Goal: Task Accomplishment & Management: Use online tool/utility

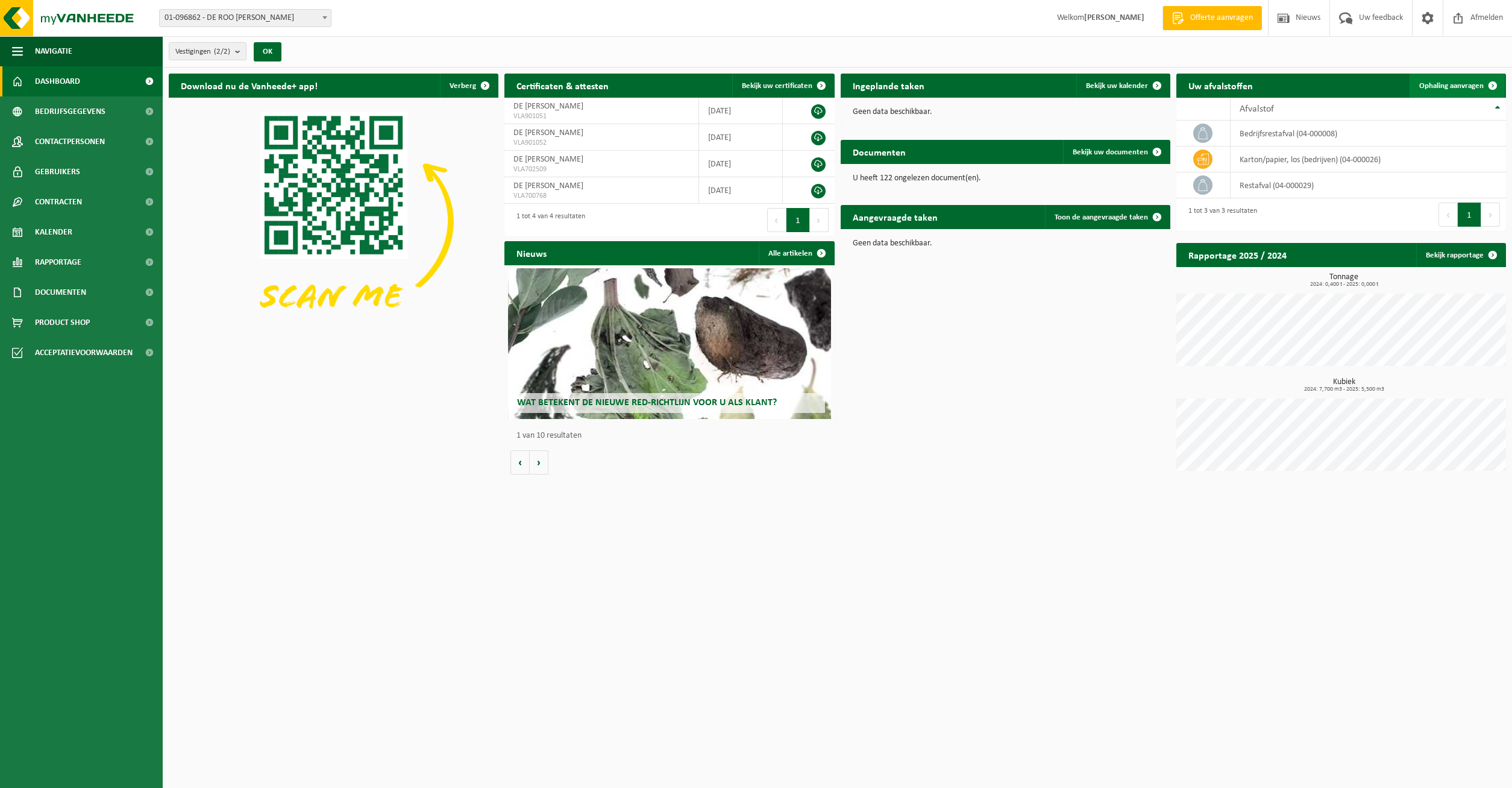
click at [1477, 85] on span "Ophaling aanvragen" at bounding box center [1451, 86] width 64 height 8
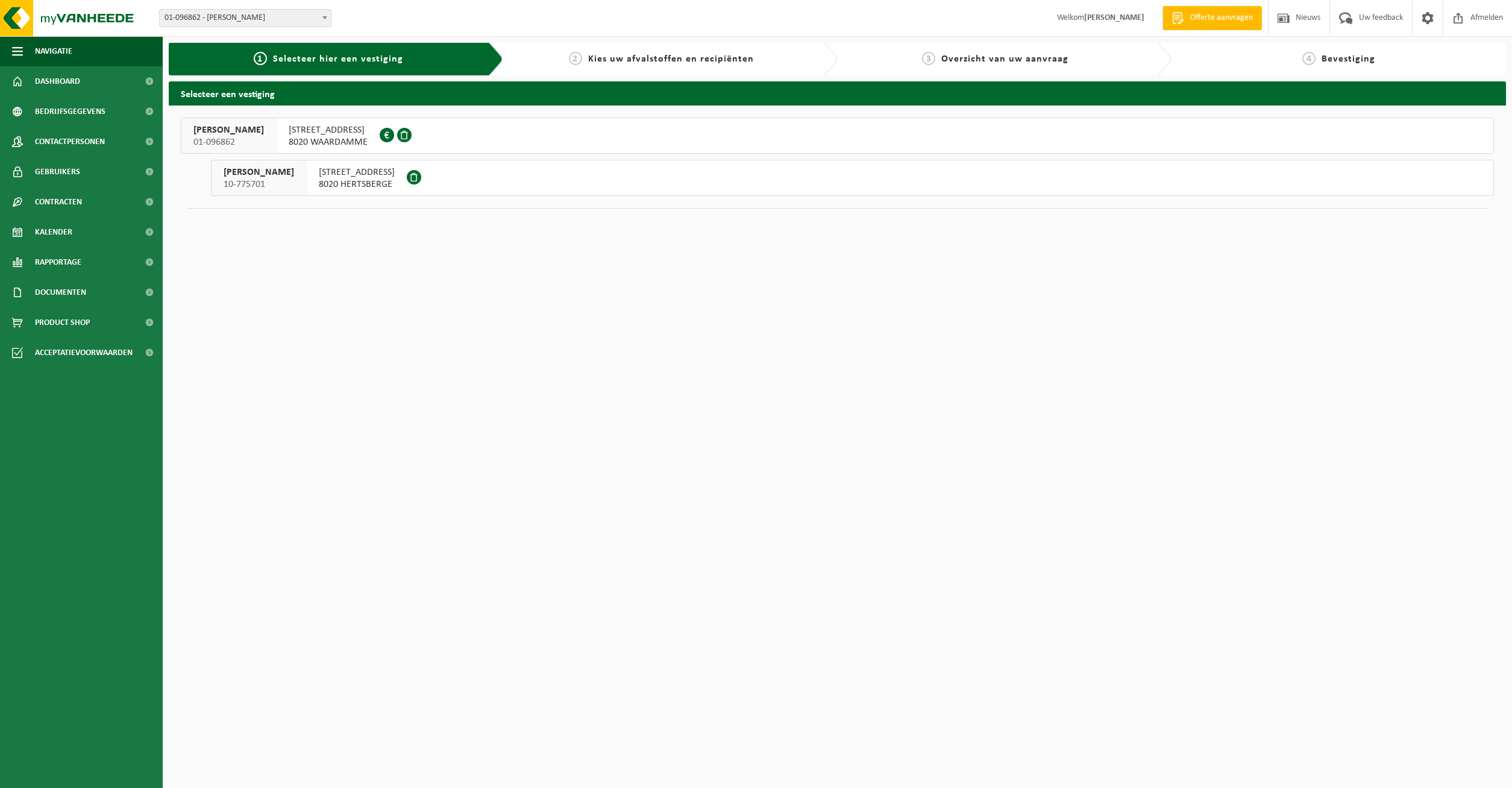
click at [402, 186] on div "[STREET_ADDRESS]" at bounding box center [357, 177] width 100 height 35
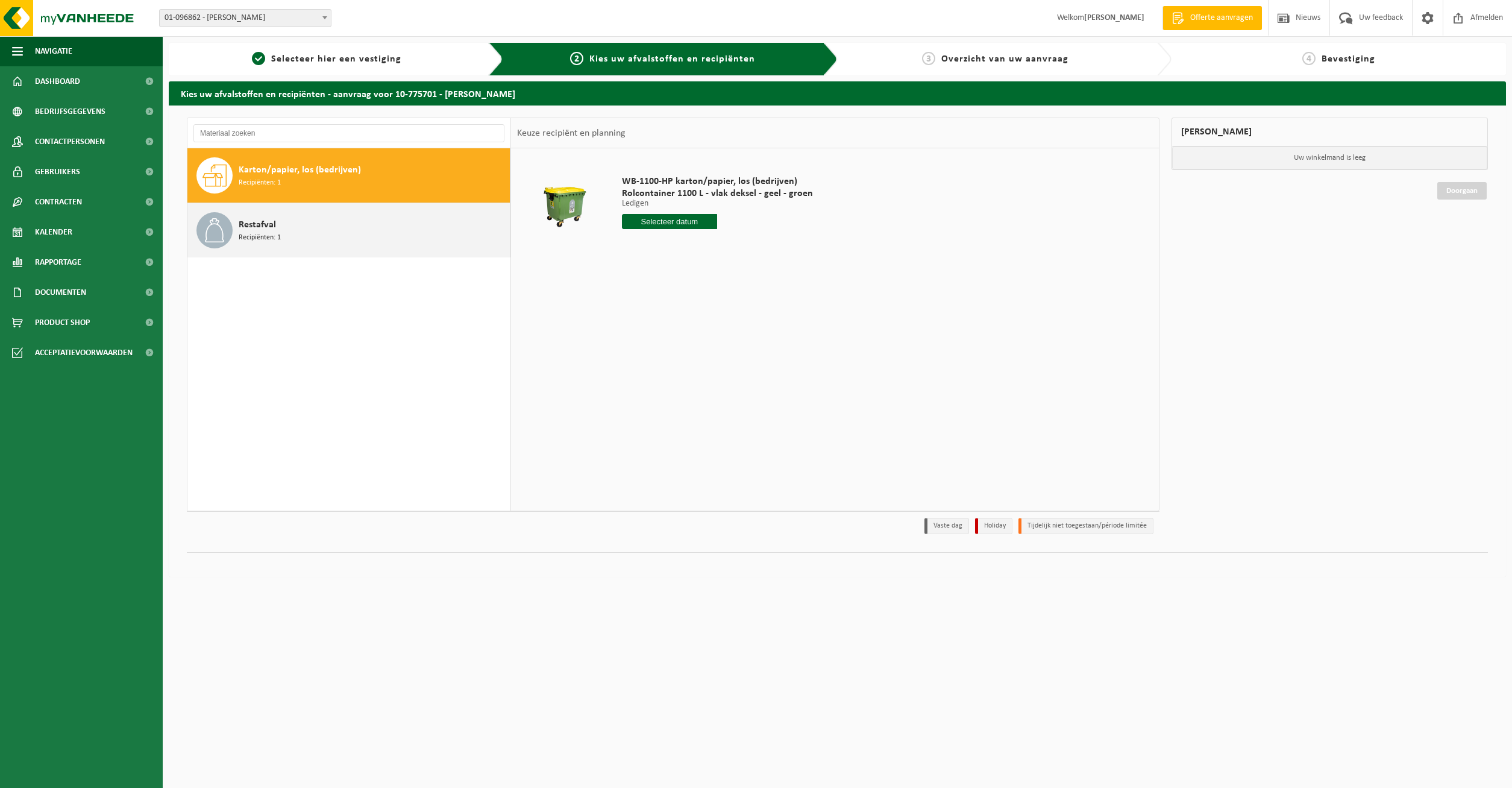
click at [273, 232] on span "Restafval" at bounding box center [257, 225] width 37 height 15
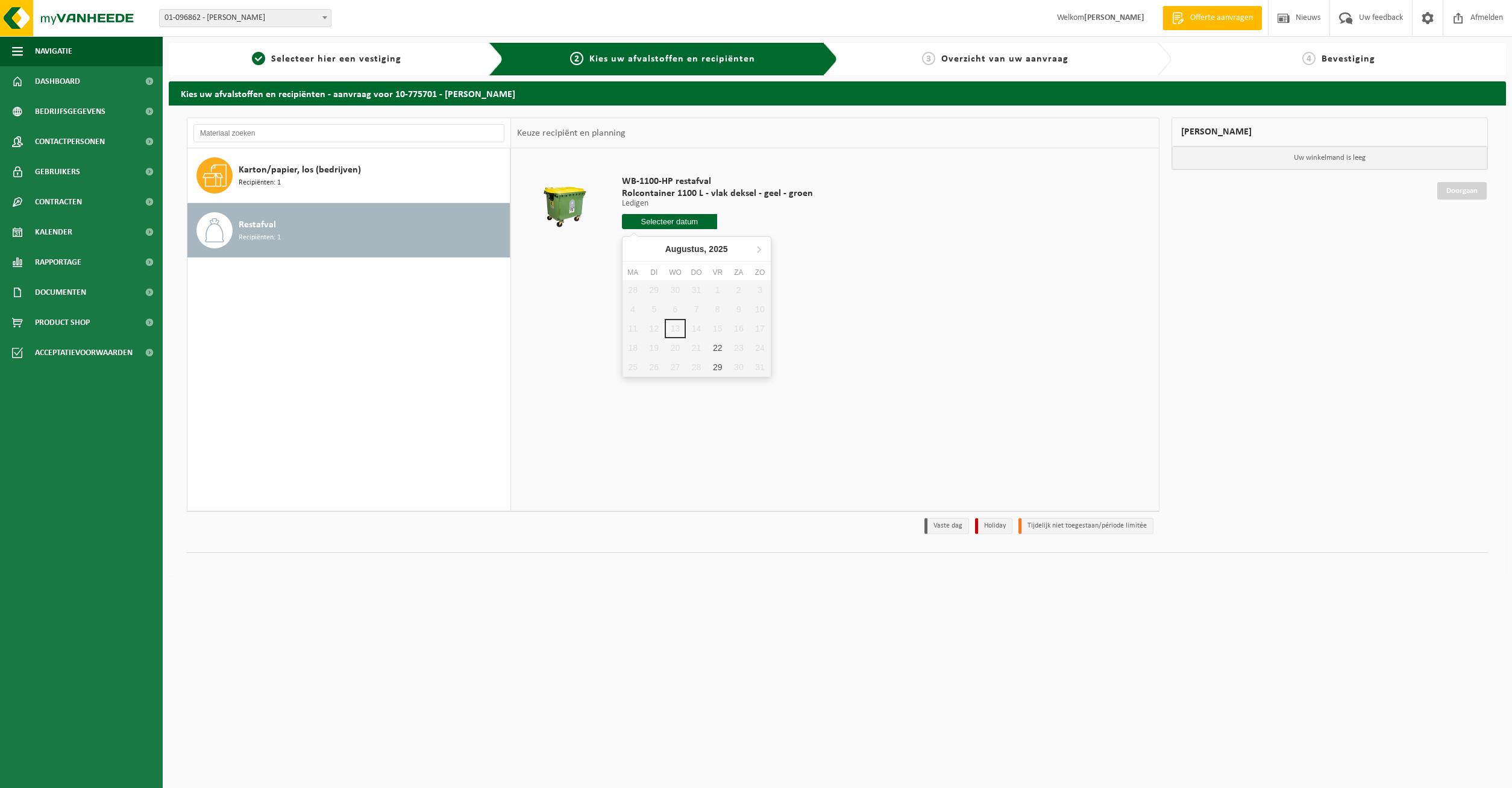
click at [655, 224] on input "text" at bounding box center [669, 221] width 96 height 15
click at [719, 349] on div "22" at bounding box center [717, 348] width 21 height 20
type input "Van 2025-08-22"
click at [660, 267] on button "In winkelmand" at bounding box center [656, 267] width 66 height 20
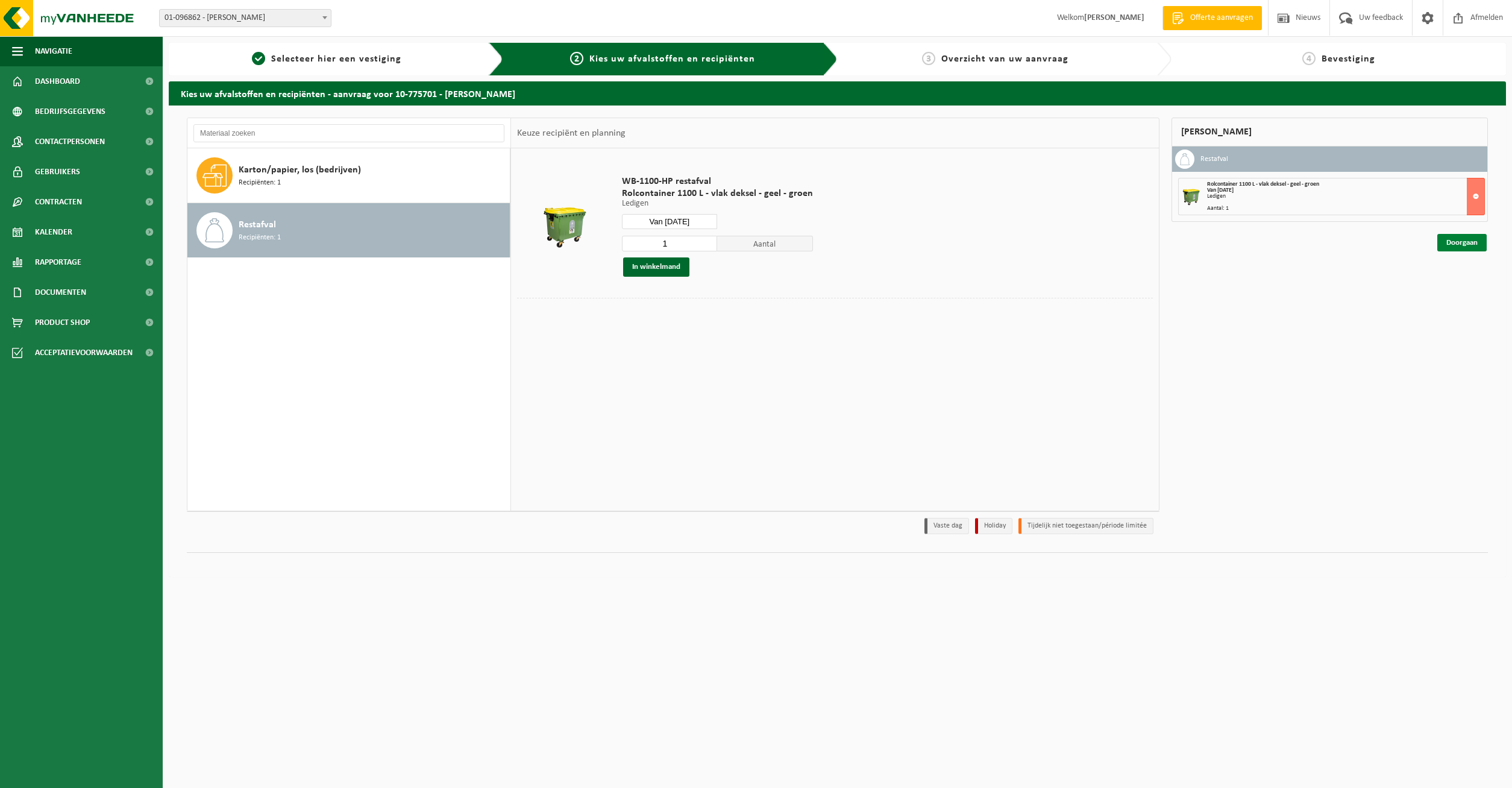
click at [1456, 238] on link "Doorgaan" at bounding box center [1461, 243] width 50 height 18
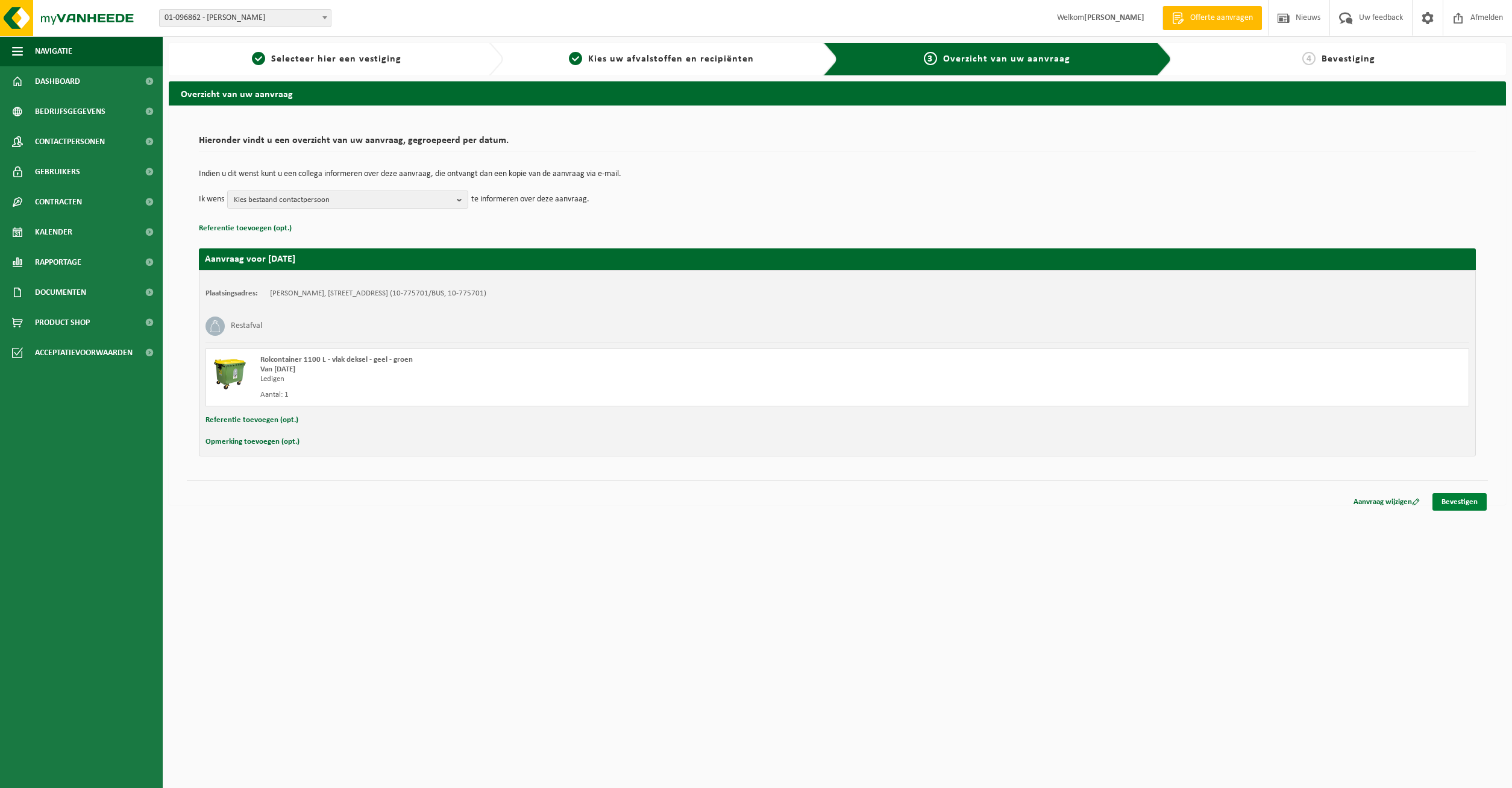
click at [1454, 497] on link "Bevestigen" at bounding box center [1459, 501] width 54 height 18
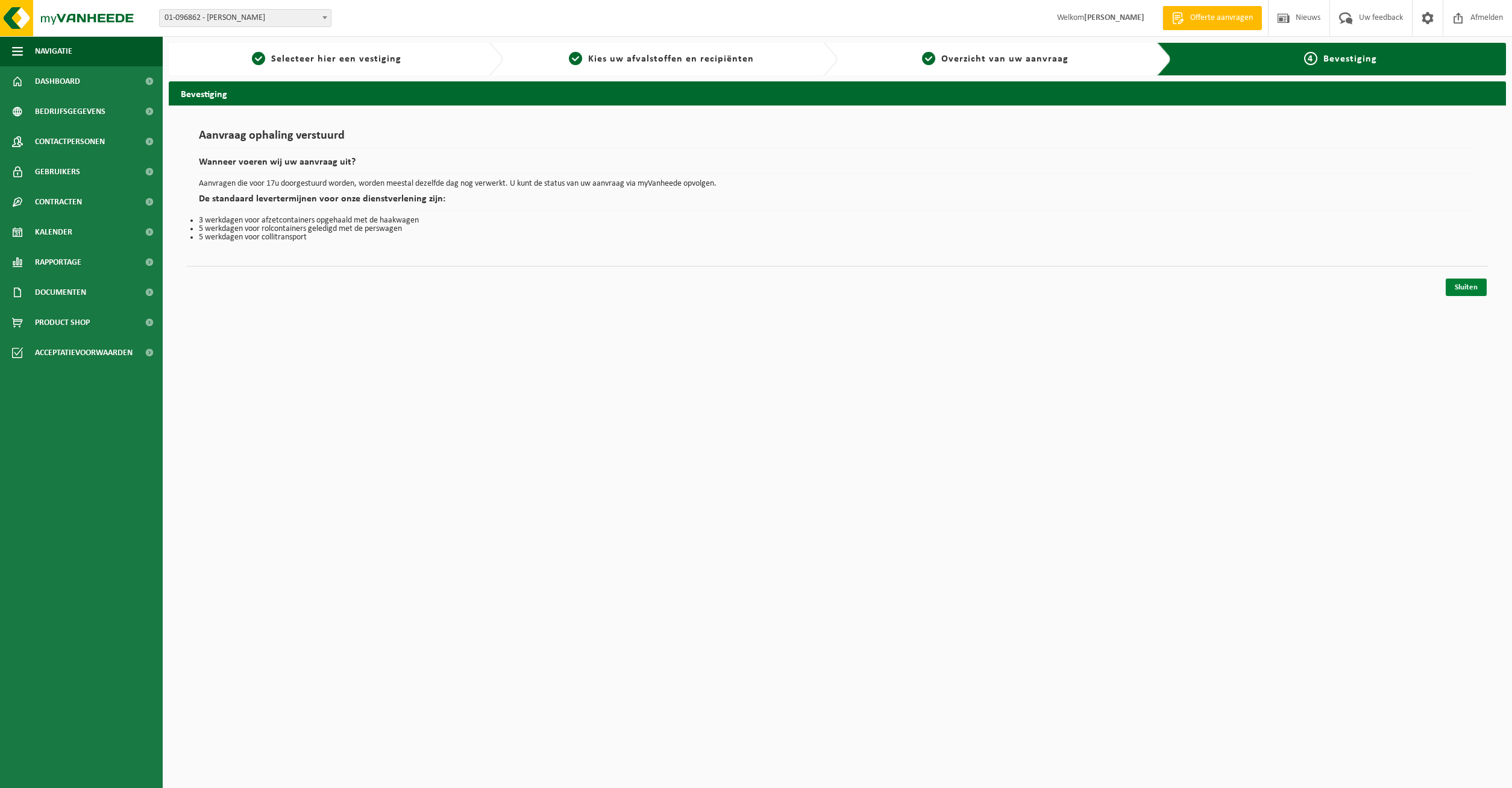
click at [1460, 289] on link "Sluiten" at bounding box center [1466, 287] width 41 height 18
